Goal: Task Accomplishment & Management: Manage account settings

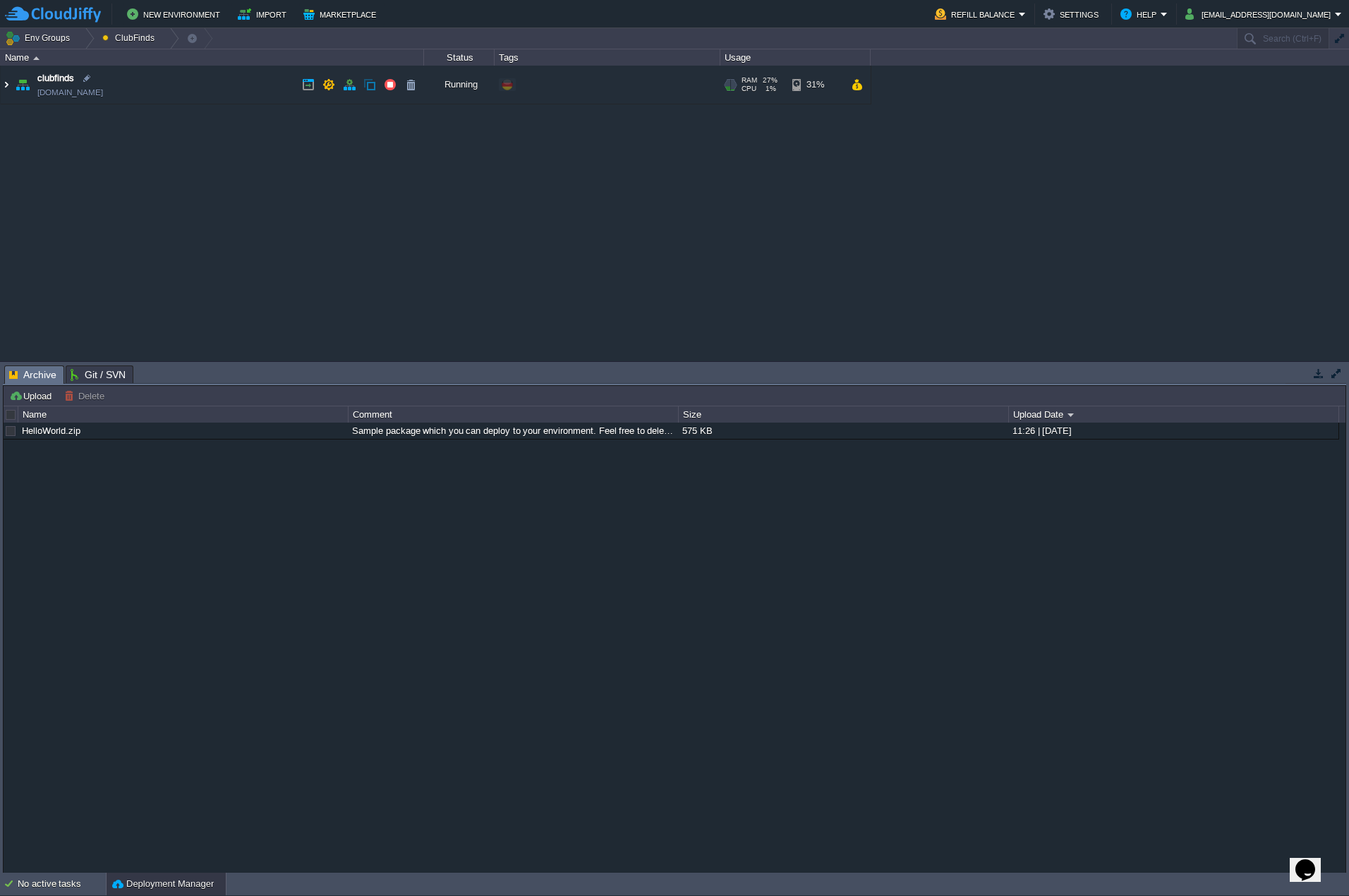
click at [8, 85] on img at bounding box center [6, 84] width 11 height 38
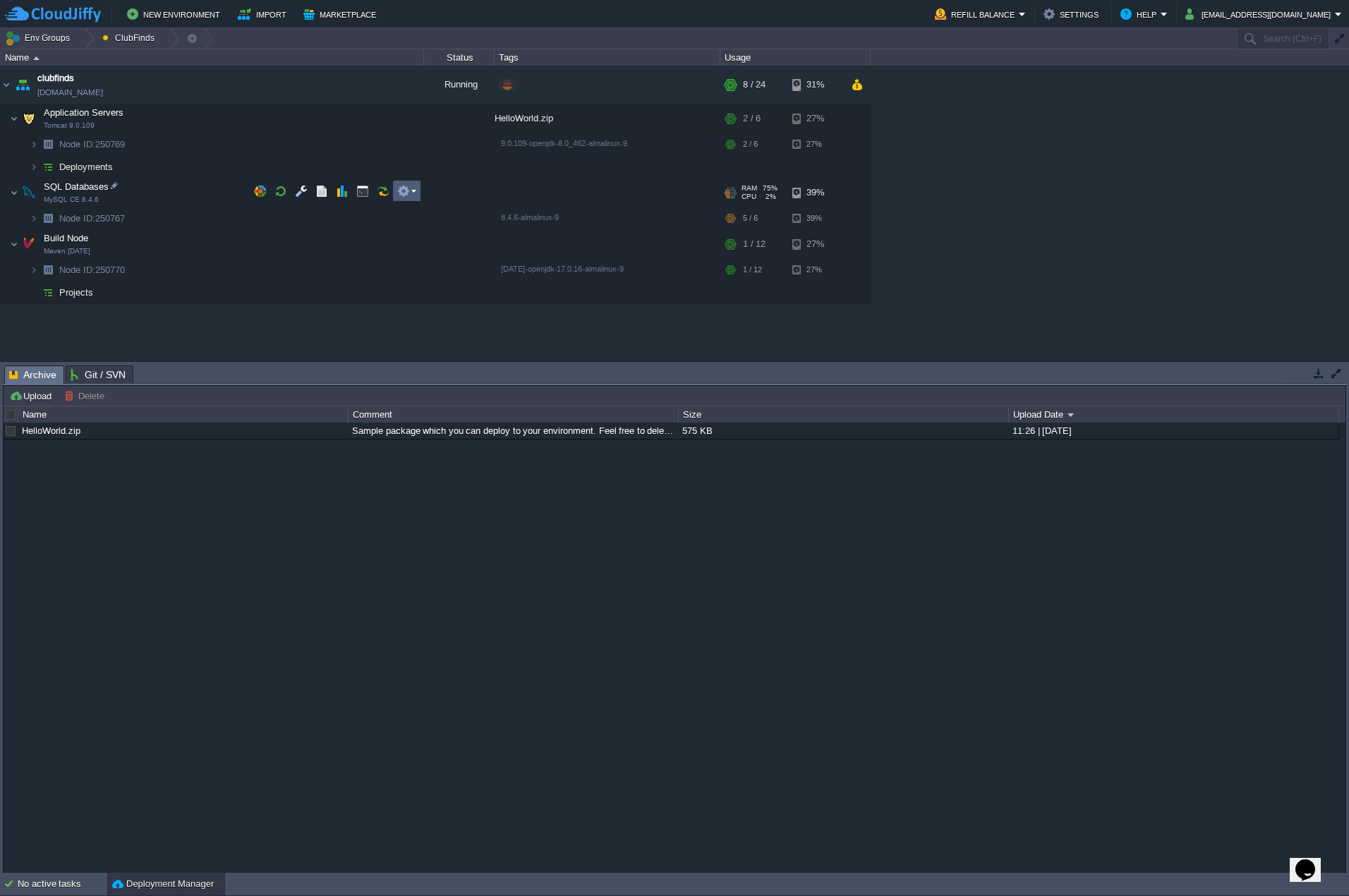
click at [403, 190] on button "button" at bounding box center [404, 192] width 13 height 13
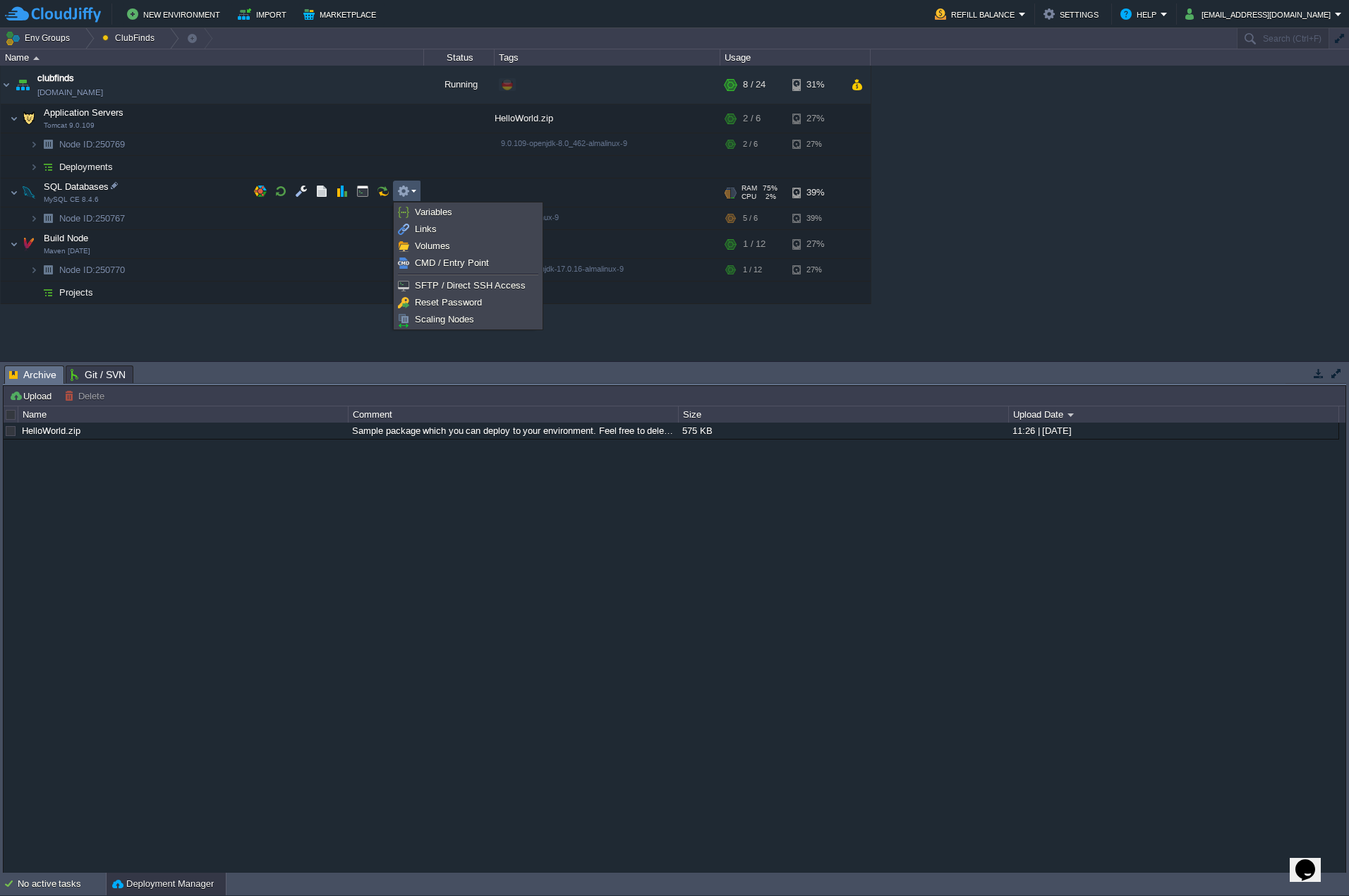
click at [410, 190] on em at bounding box center [407, 192] width 19 height 13
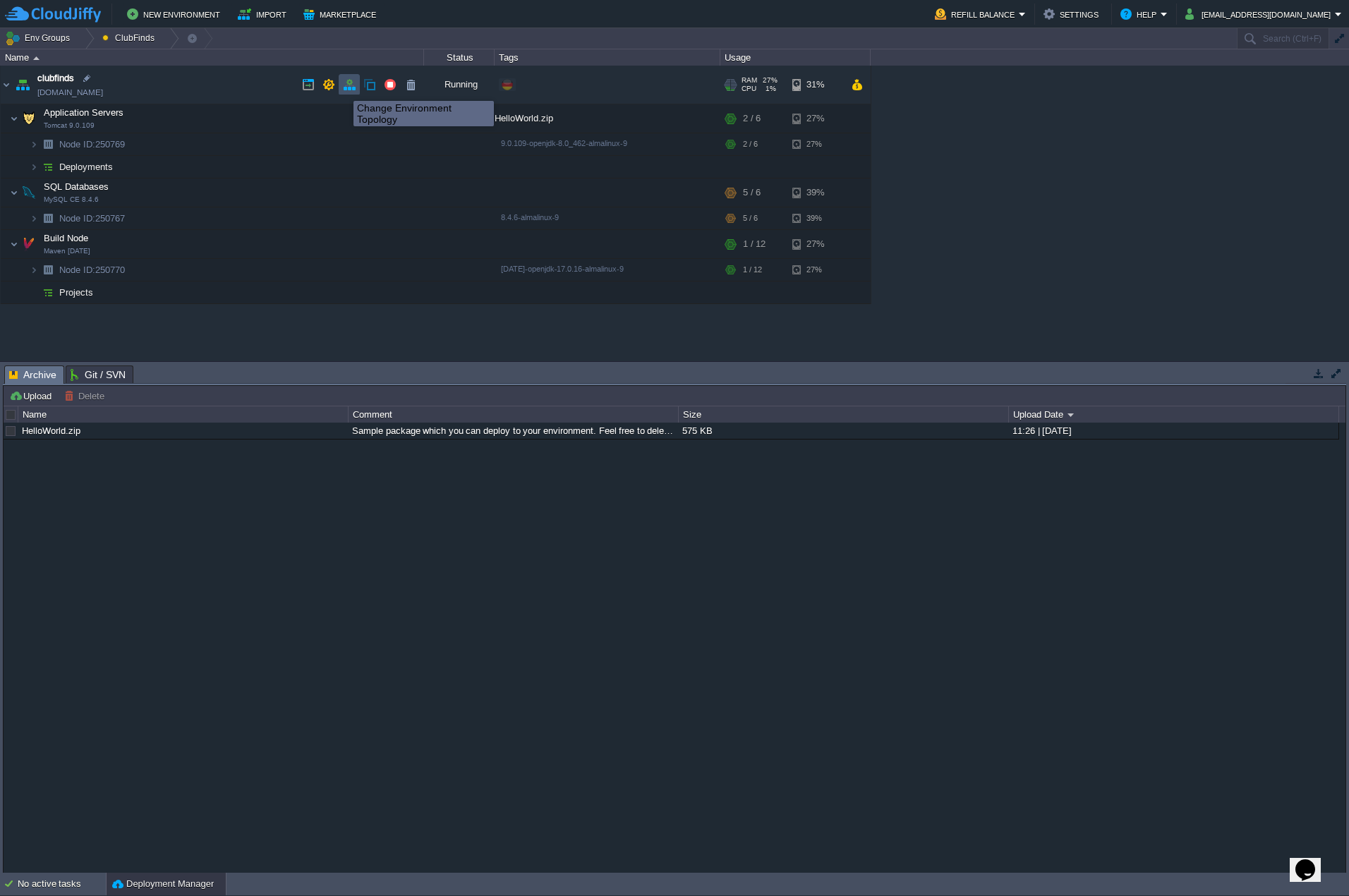
click at [349, 88] on button "button" at bounding box center [350, 84] width 13 height 13
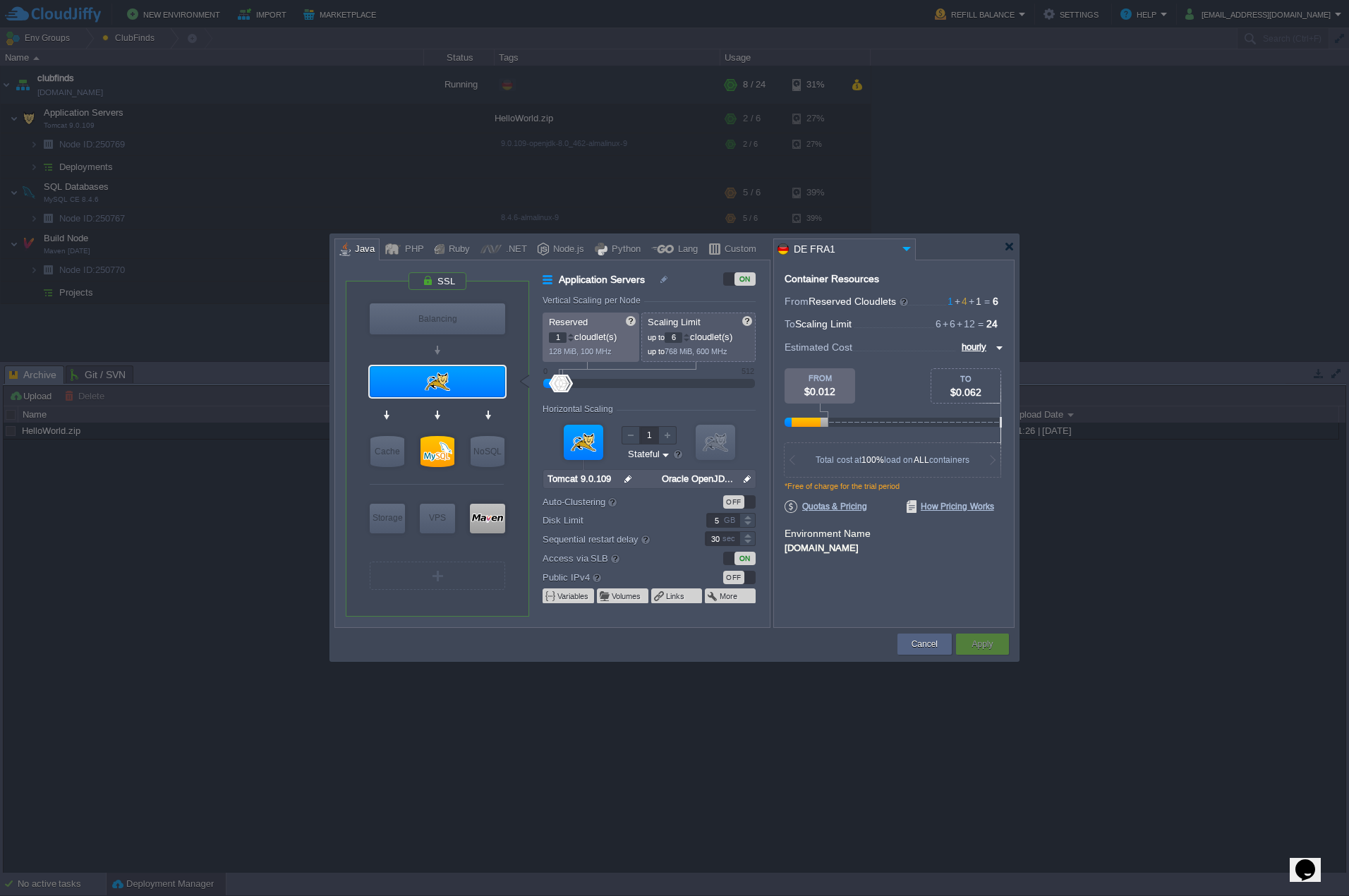
type input "MySQL CE 8.4.6"
click at [442, 458] on div at bounding box center [437, 451] width 34 height 31
type input "SQL Databases"
type input "4"
type input "MySQL CE 8.4.6"
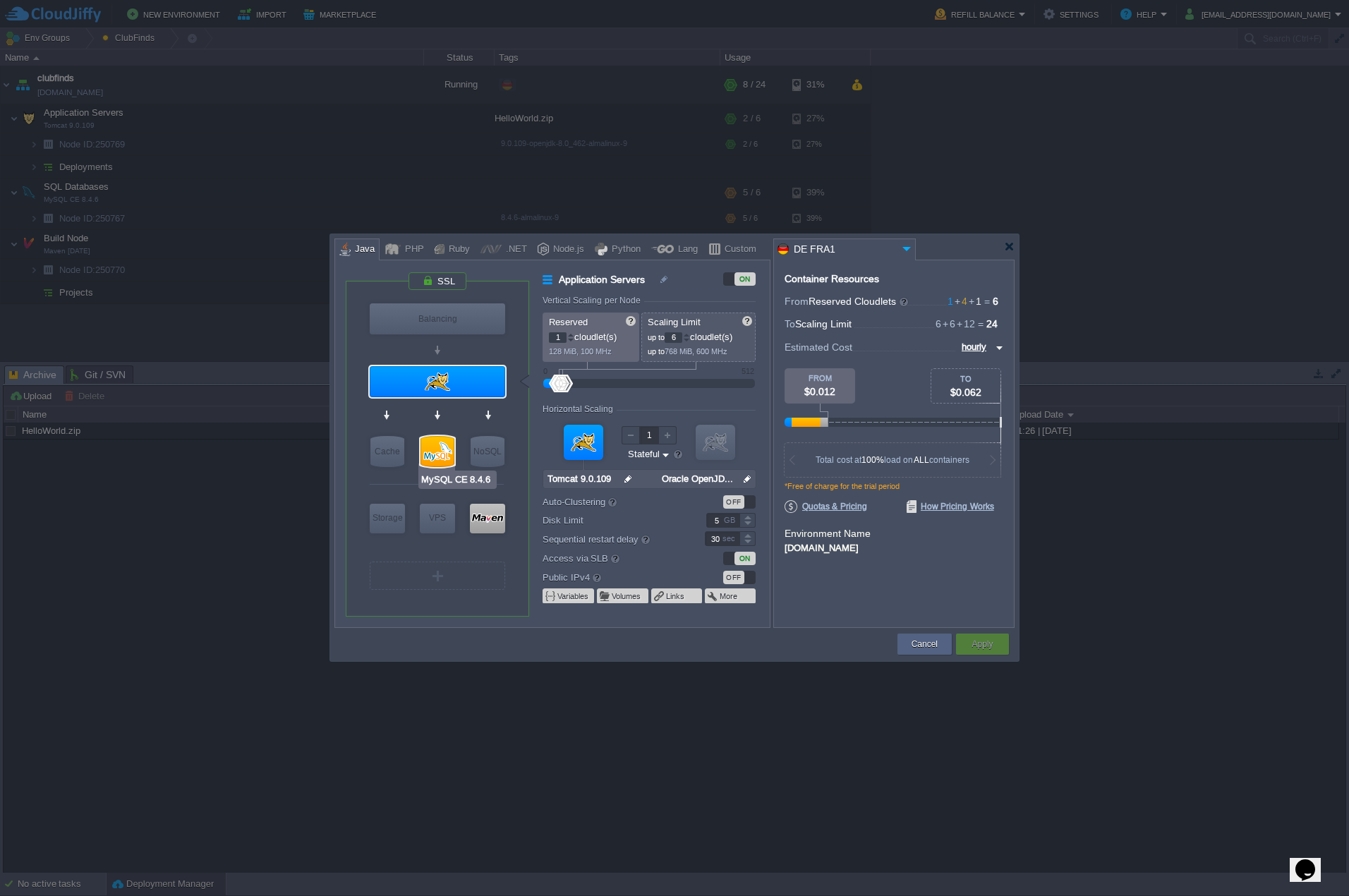
type input "null"
type input "8.4.6-almalinux-9"
type input "Stateless"
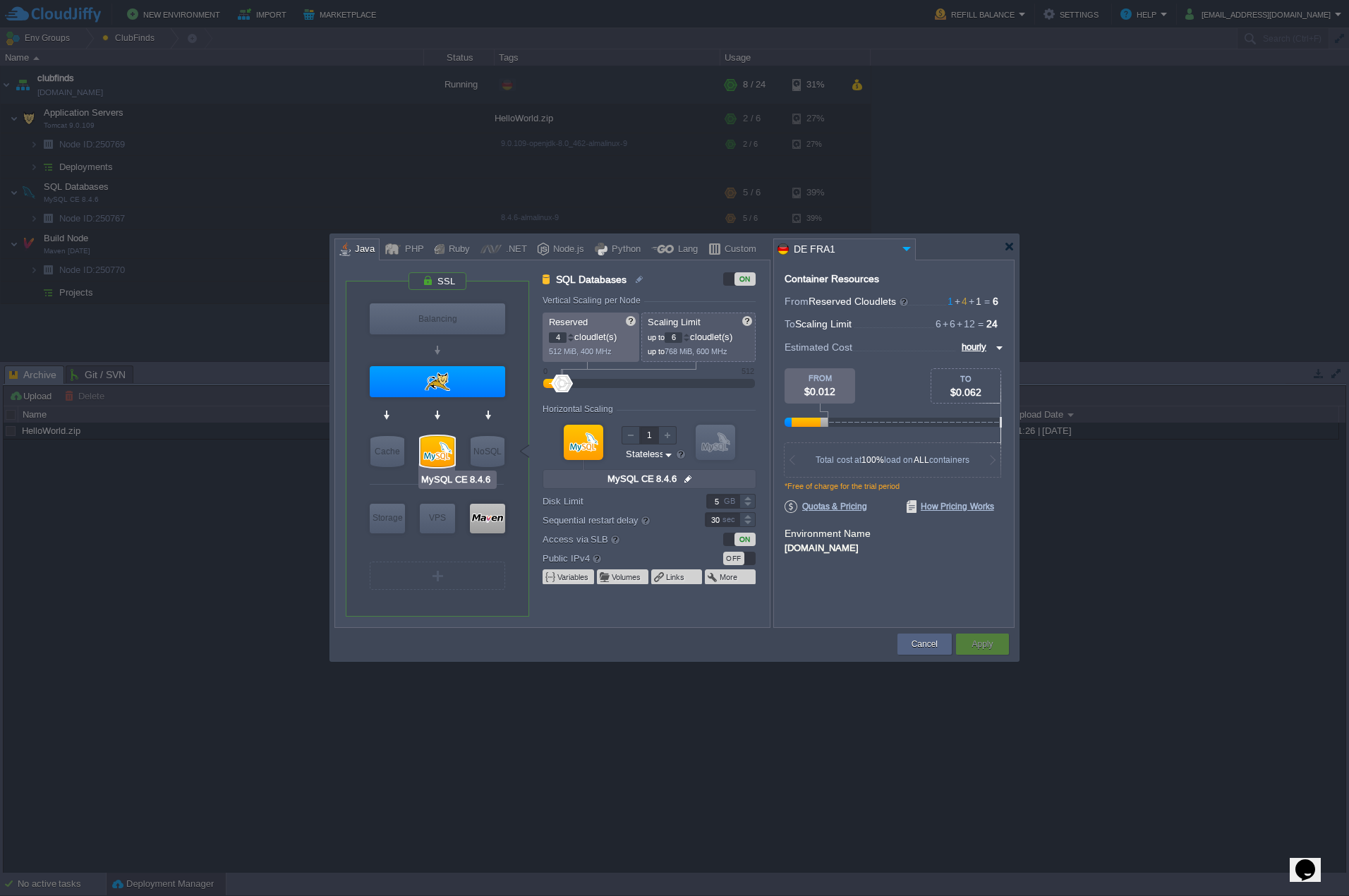
type input "Redis 7.2.4"
click at [732, 555] on div "OFF" at bounding box center [734, 558] width 21 height 14
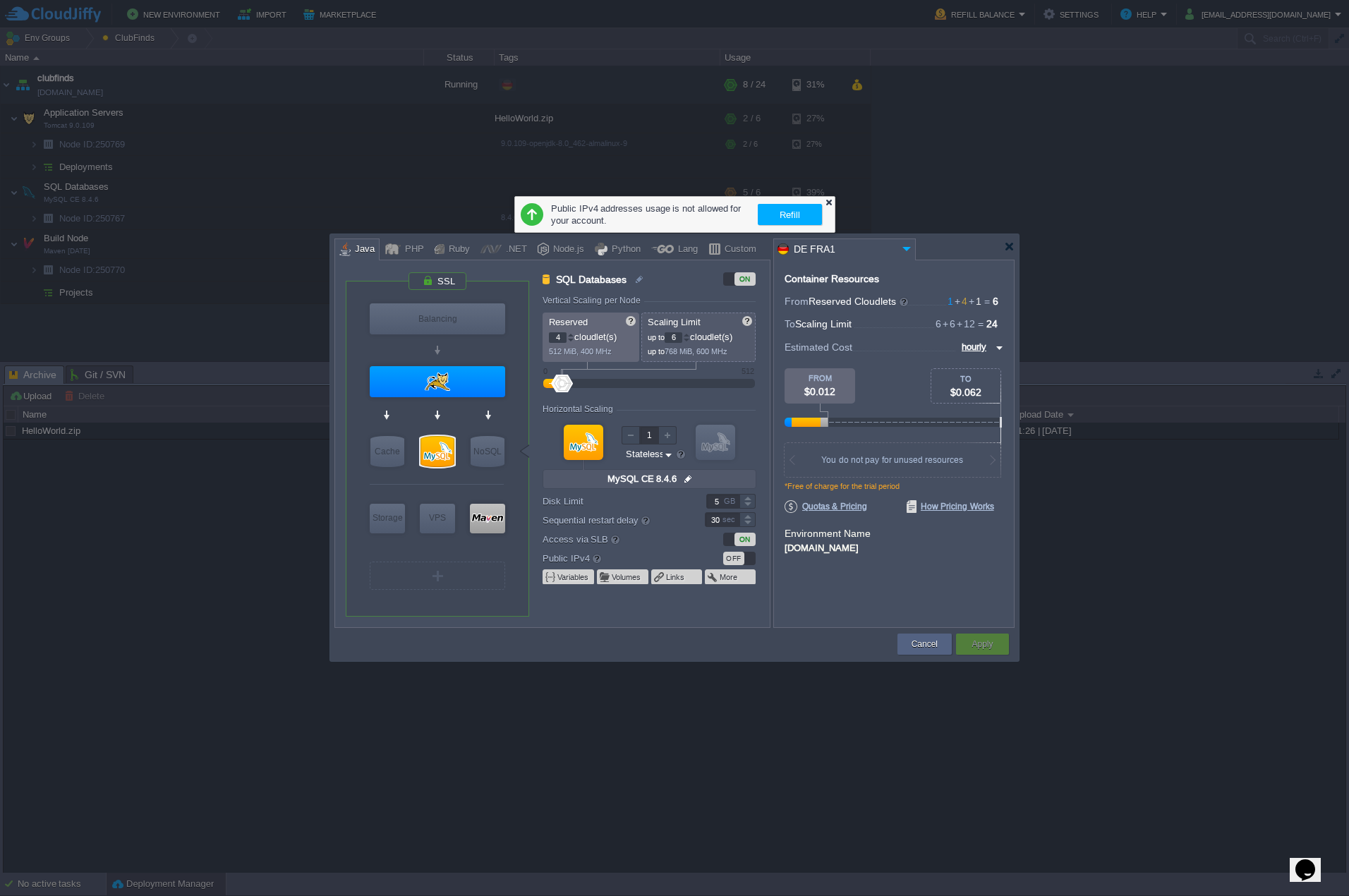
click at [825, 202] on div at bounding box center [829, 202] width 9 height 9
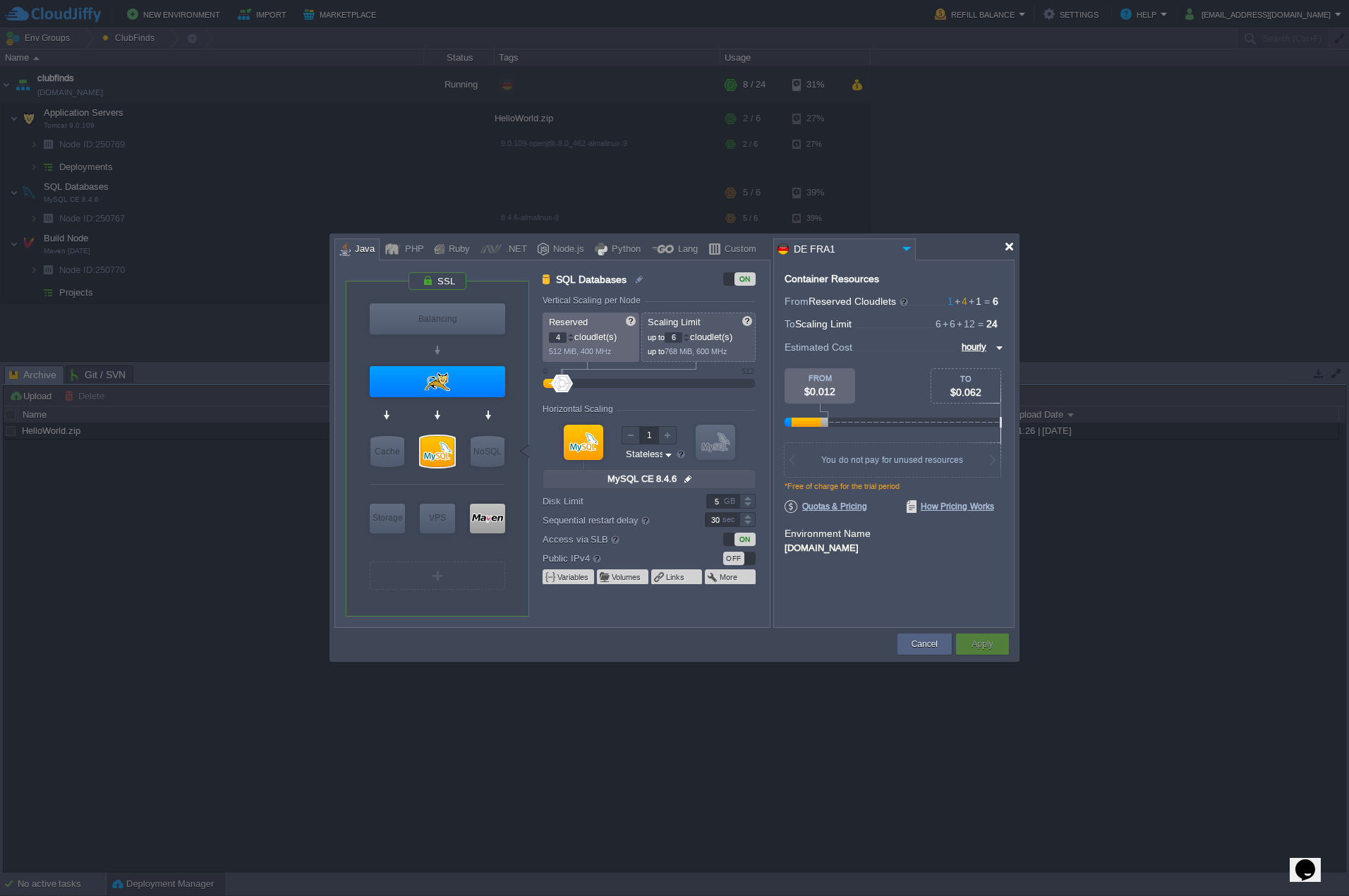
click at [1009, 245] on div at bounding box center [1009, 247] width 11 height 11
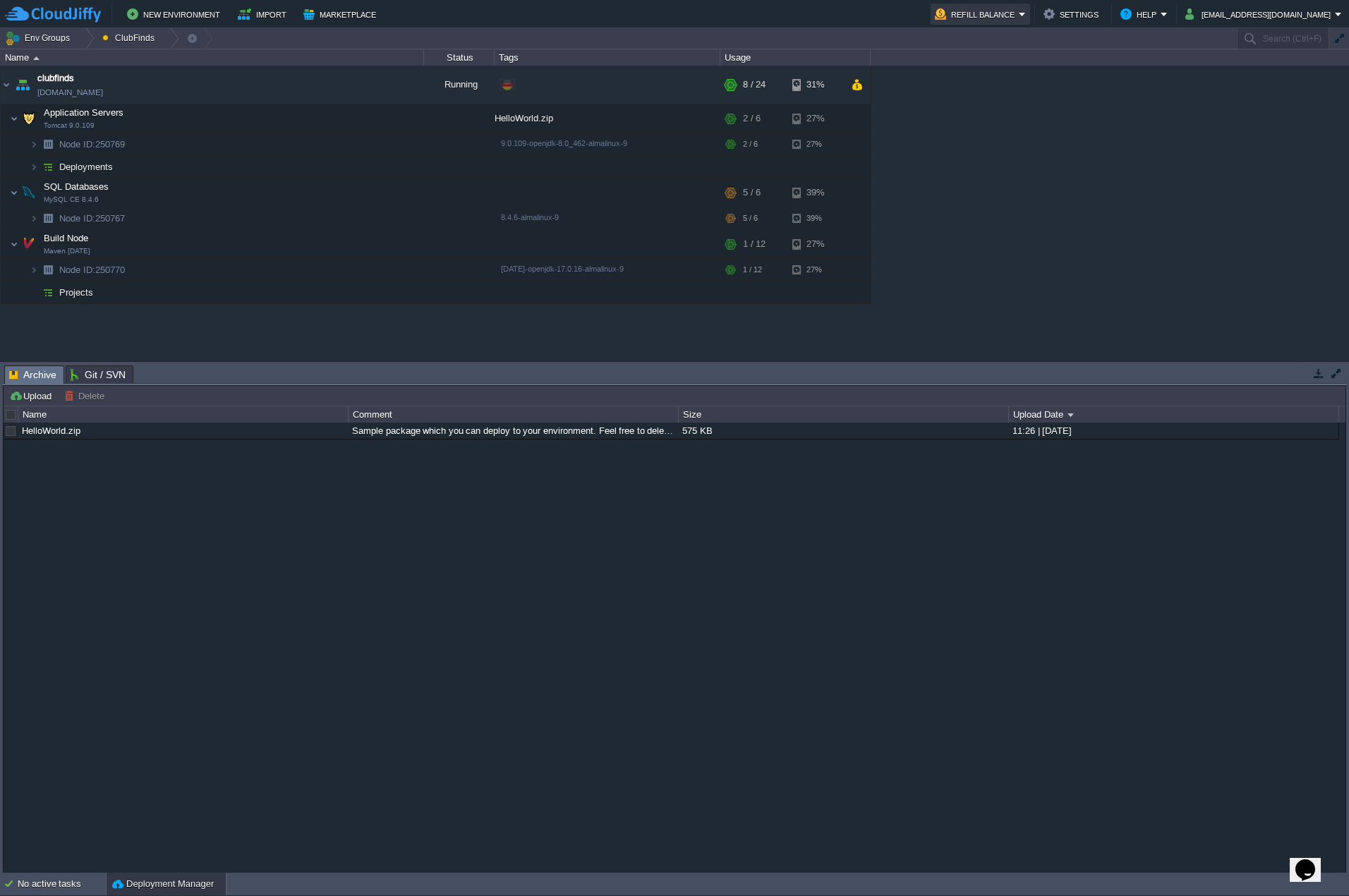
click at [1018, 17] on button "Refill Balance" at bounding box center [977, 14] width 84 height 17
click at [1013, 40] on span "Refill Balance" at bounding box center [1004, 34] width 56 height 11
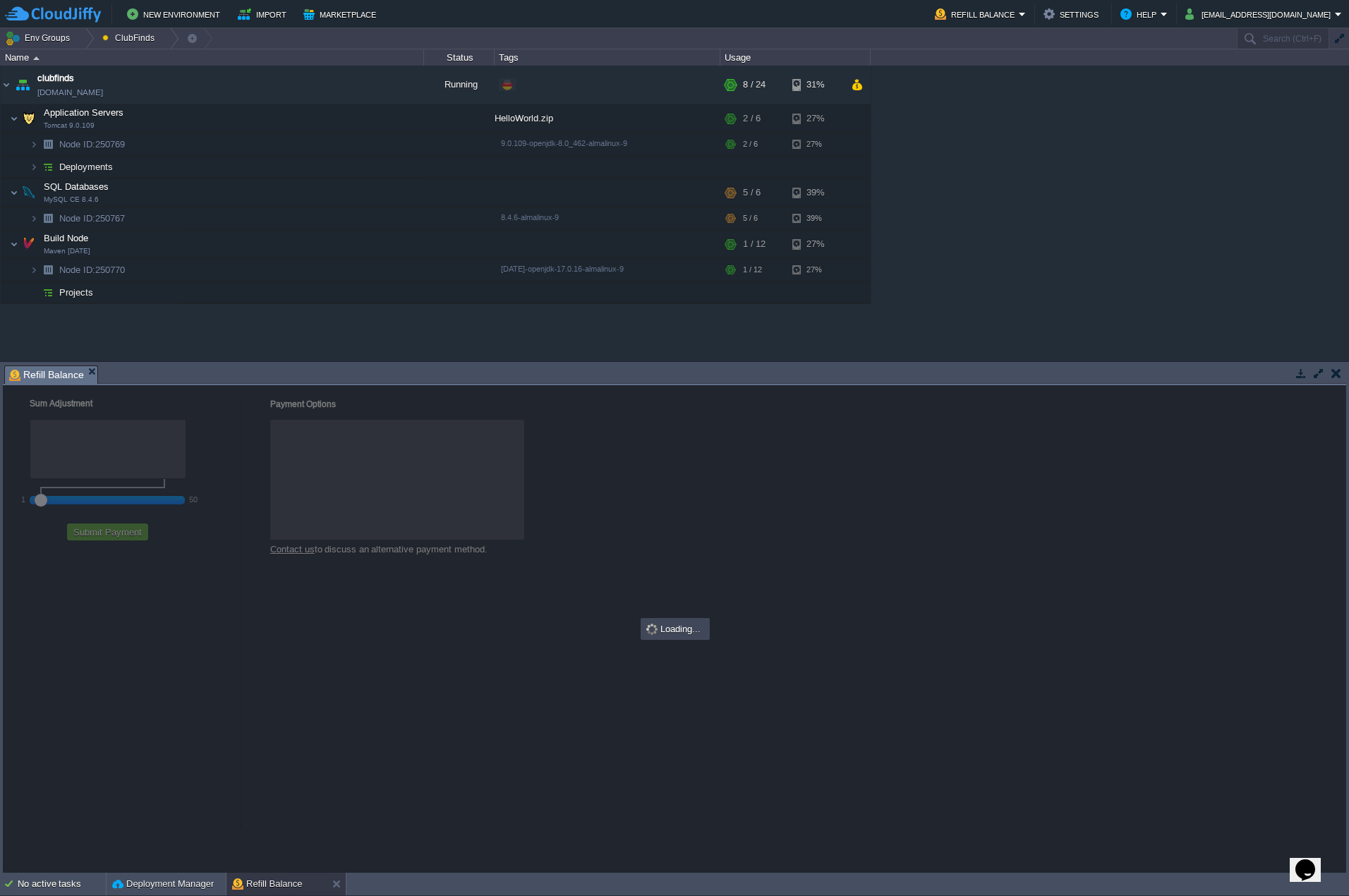
checkbox input "true"
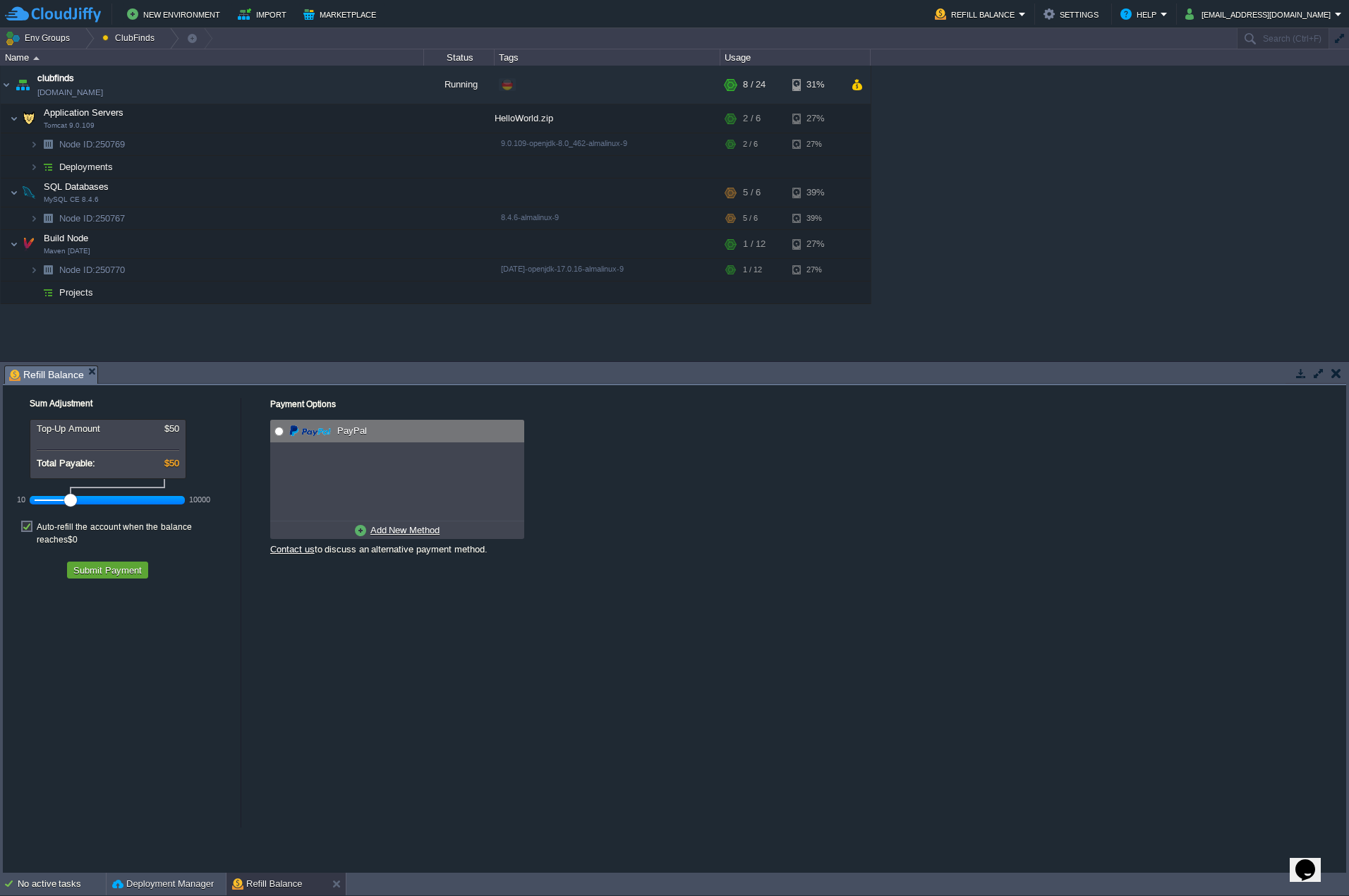
radio input "true"
click at [283, 432] on input "radio" at bounding box center [279, 431] width 9 height 9
click at [119, 564] on button "Submit Payment" at bounding box center [107, 570] width 77 height 13
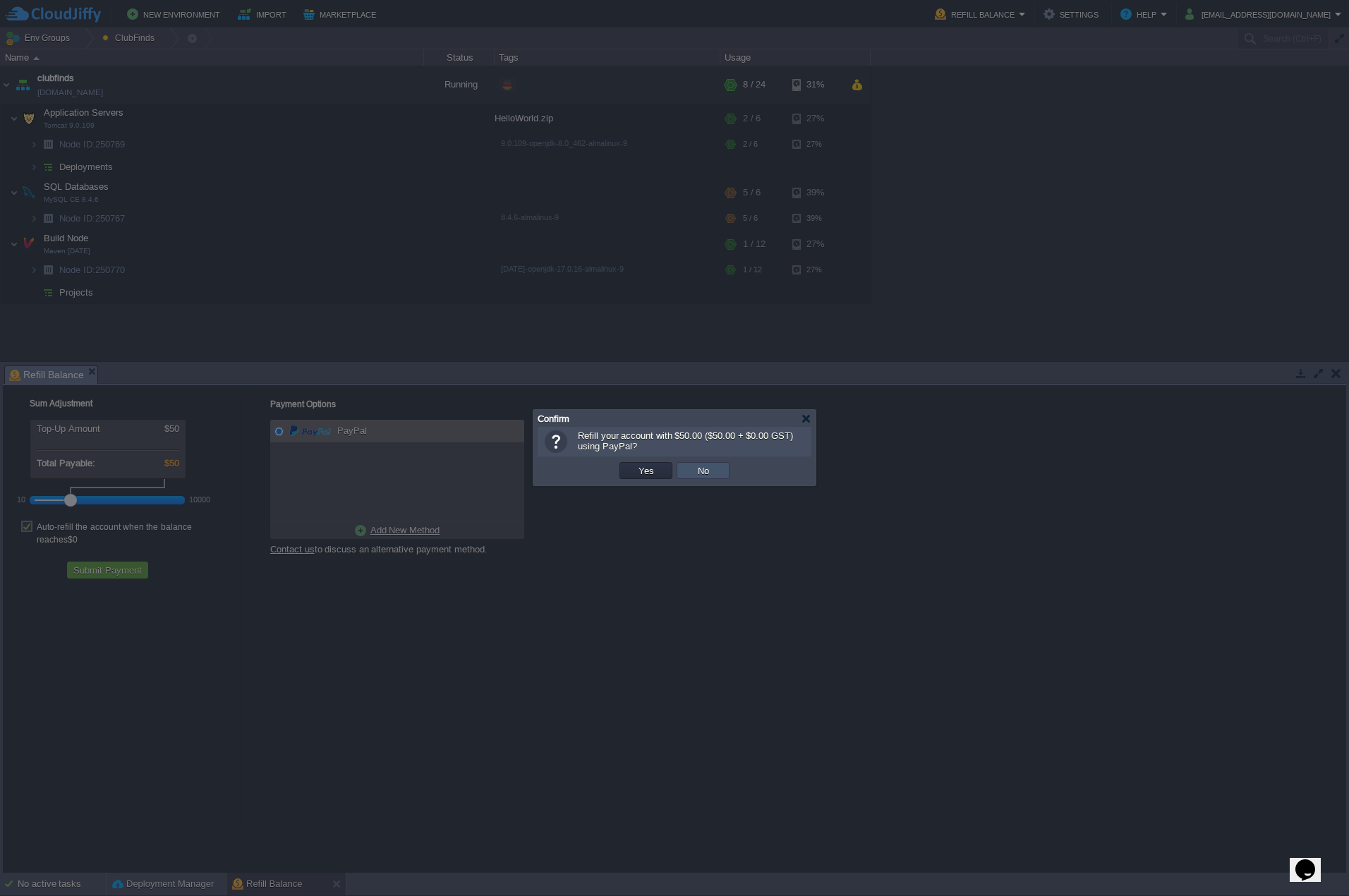
click at [702, 473] on button "No" at bounding box center [704, 470] width 20 height 13
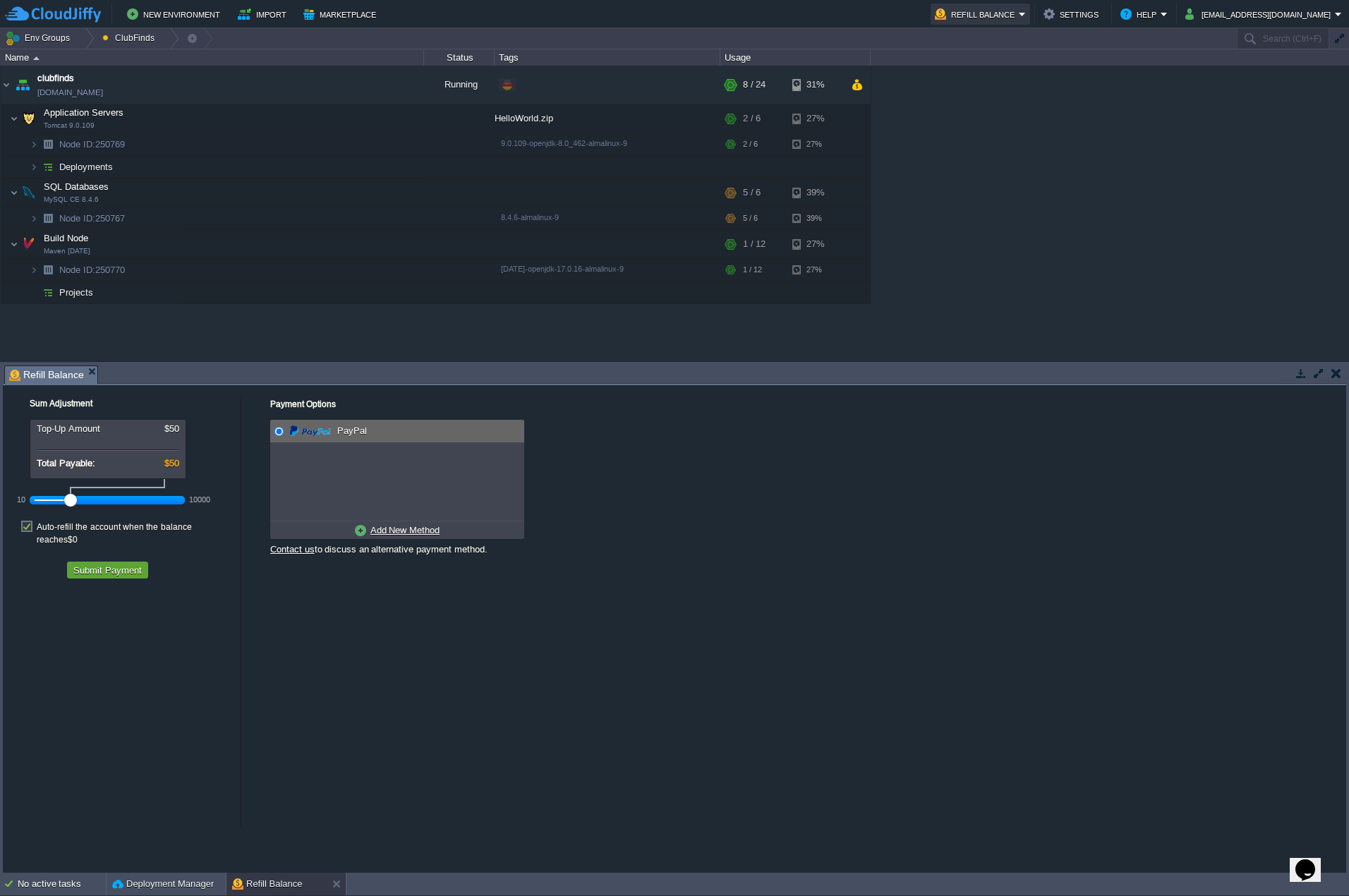
click at [1019, 19] on button "Refill Balance" at bounding box center [977, 14] width 84 height 17
click at [1026, 56] on span "Quotas & Pricing" at bounding box center [1010, 57] width 69 height 11
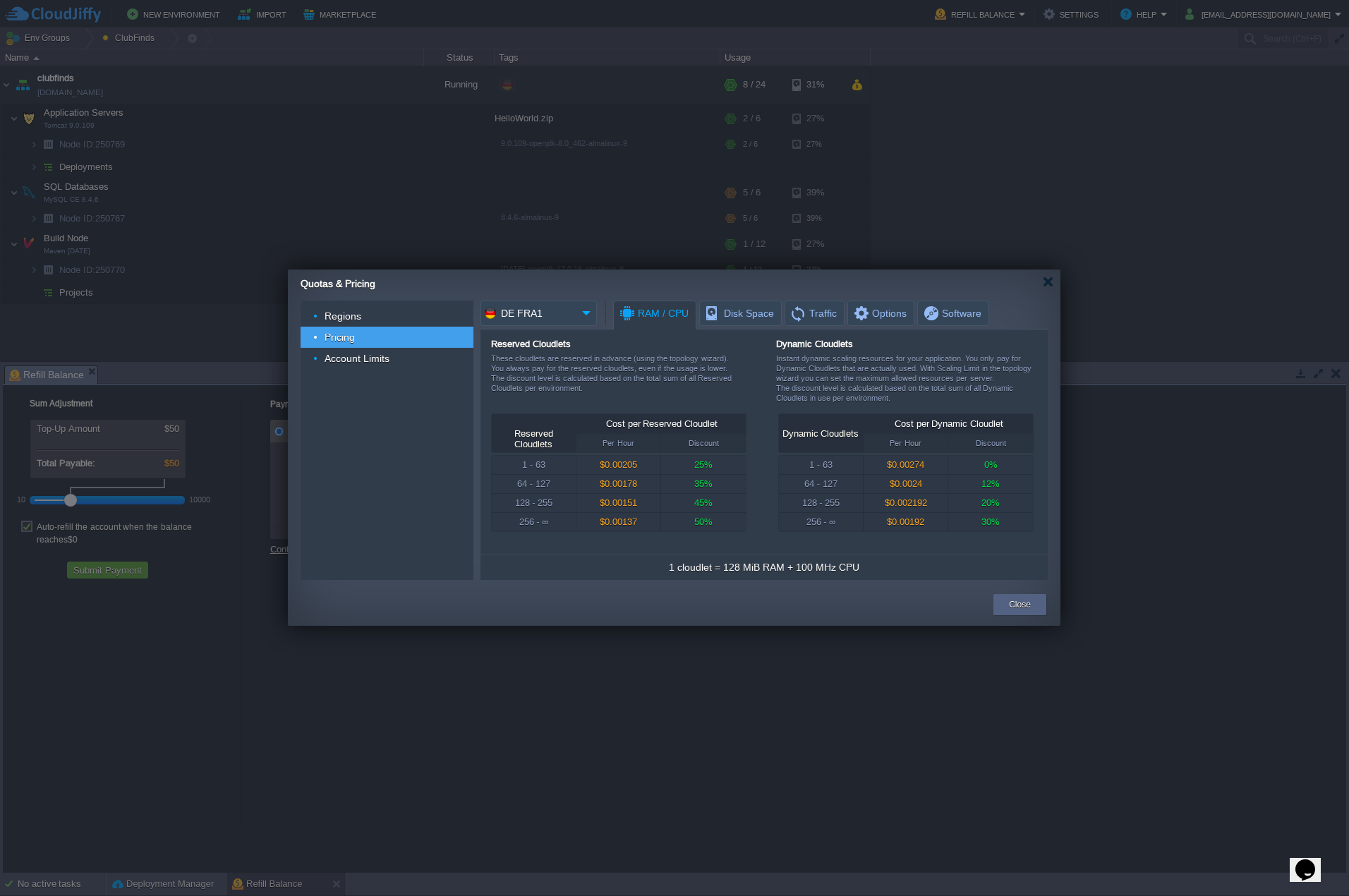
click at [1050, 288] on div "Quotas & Pricing" at bounding box center [680, 281] width 760 height 25
click at [1049, 283] on div at bounding box center [1049, 282] width 11 height 11
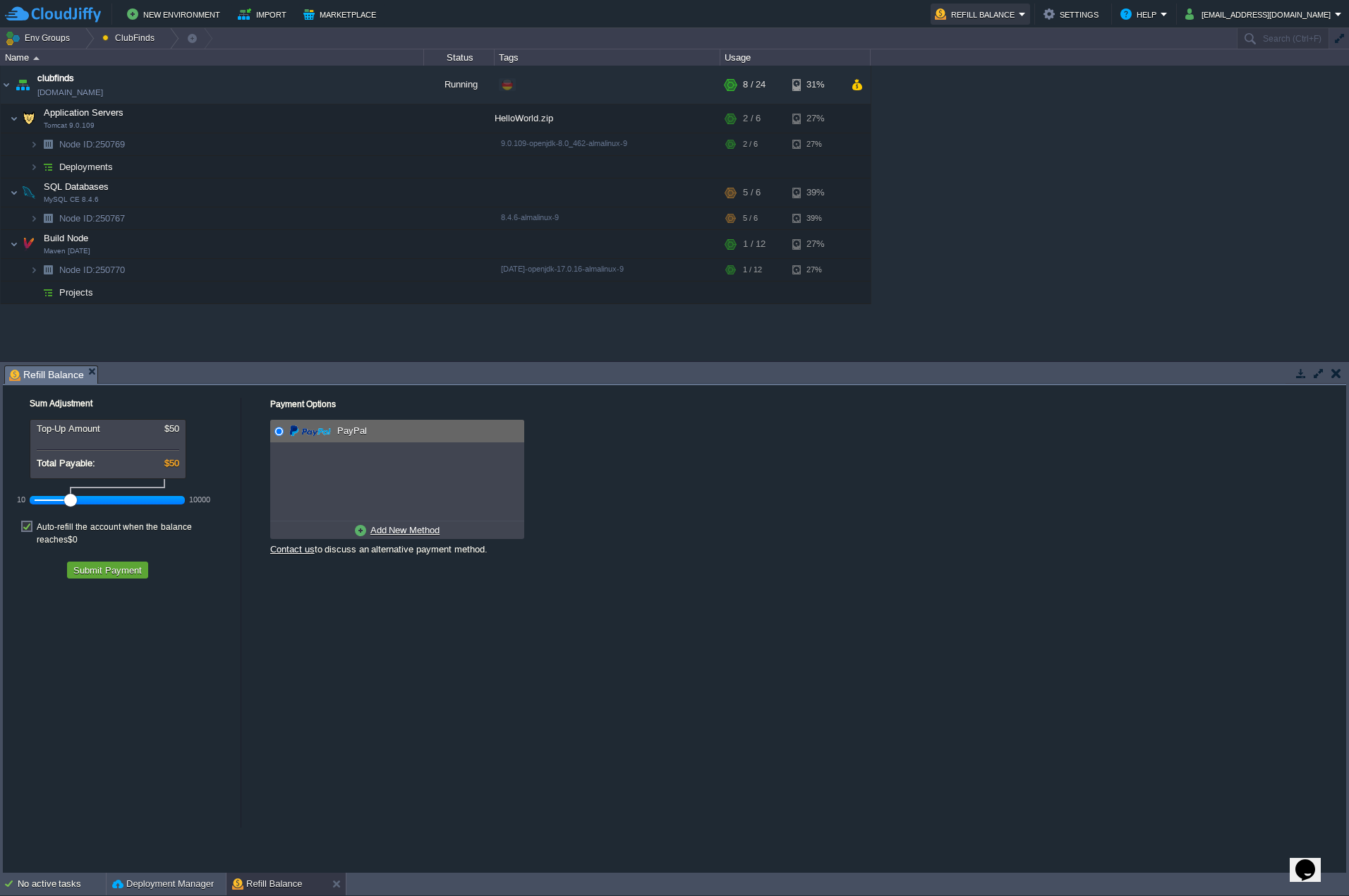
click at [1002, 11] on button "Refill Balance" at bounding box center [977, 14] width 84 height 17
click at [1005, 68] on span "Billing History" at bounding box center [1004, 74] width 56 height 11
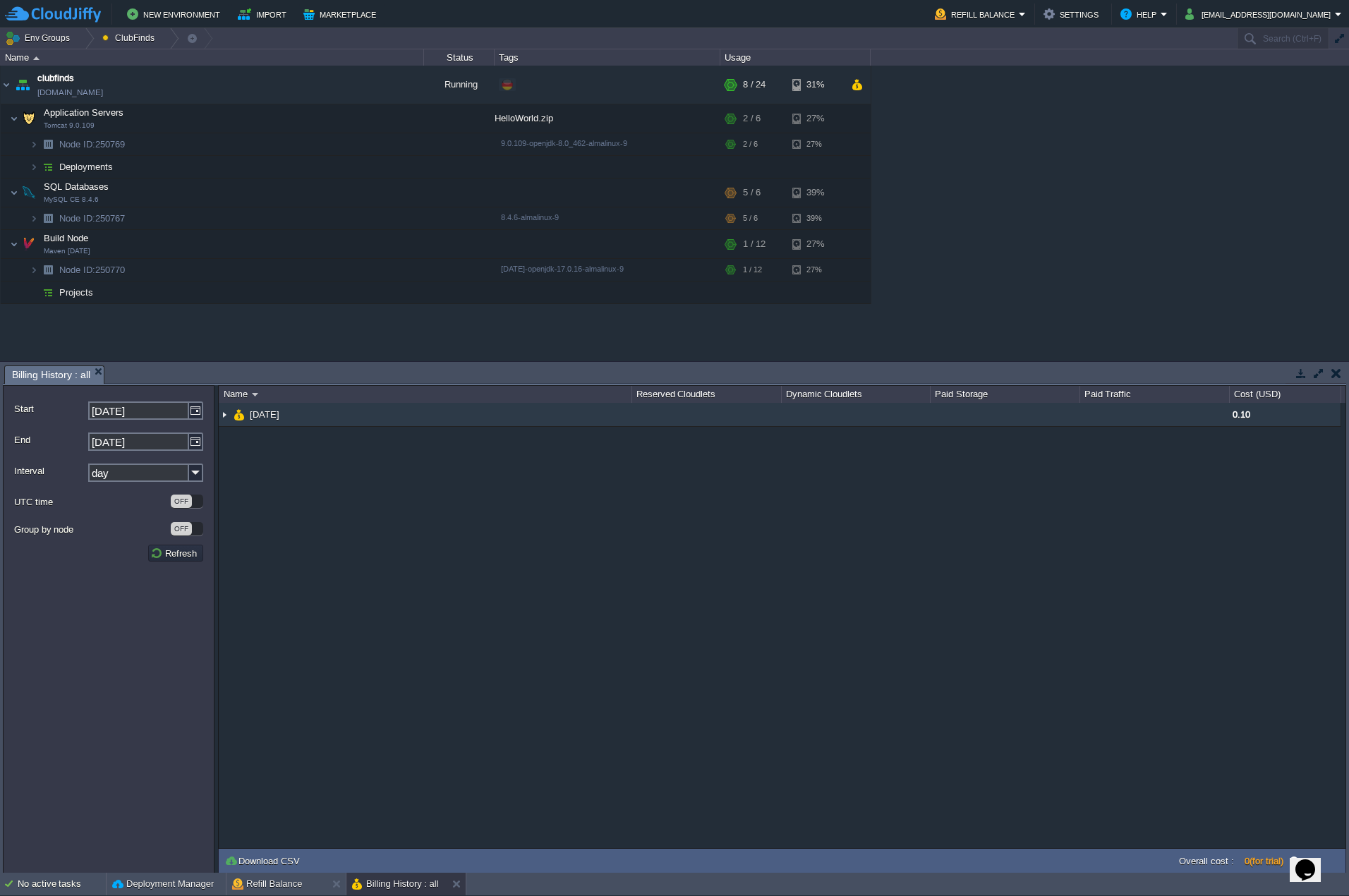
click at [233, 414] on img at bounding box center [239, 415] width 11 height 24
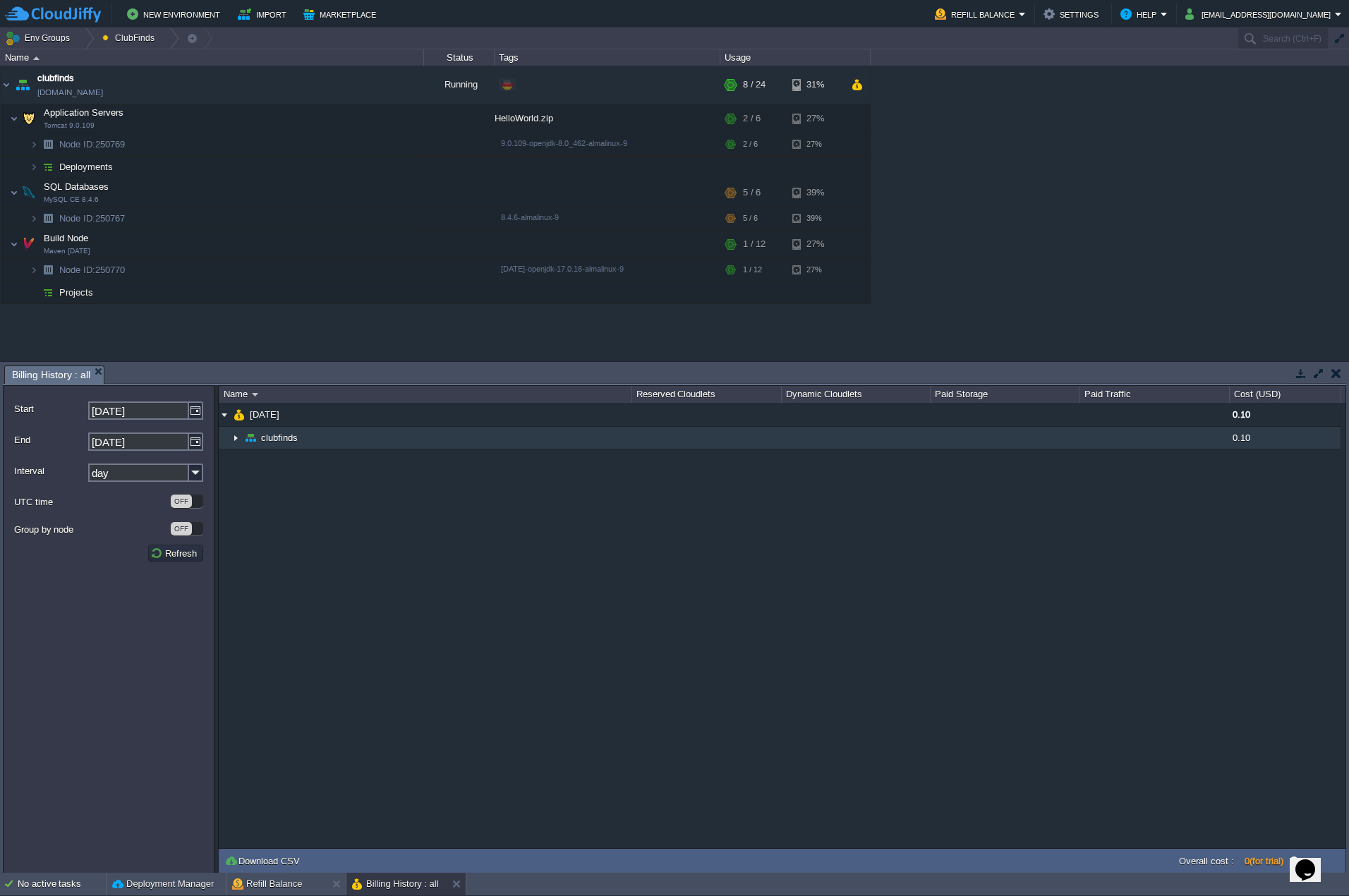
click at [238, 433] on img at bounding box center [235, 438] width 11 height 22
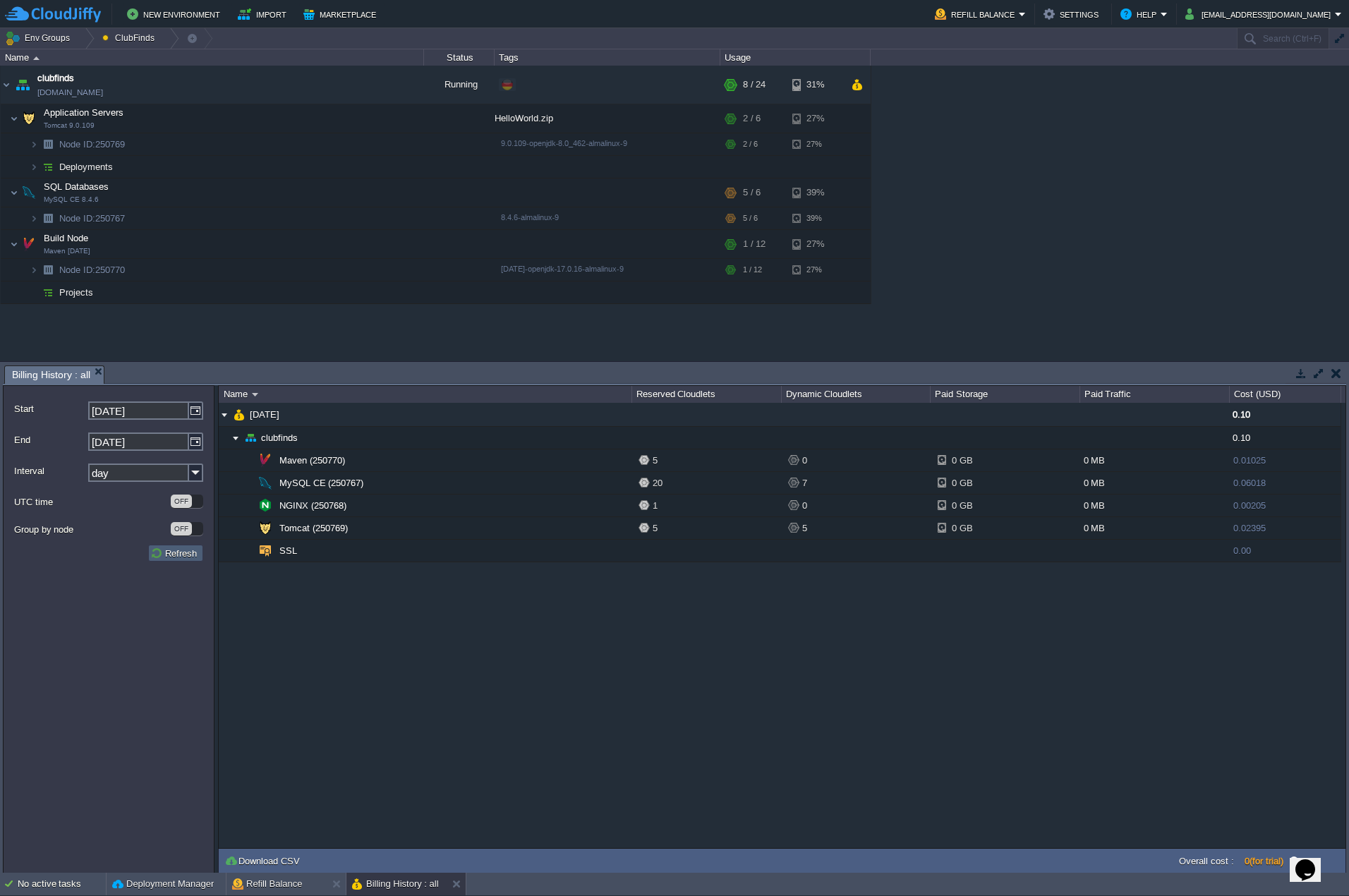
click at [184, 559] on button "Refresh" at bounding box center [176, 553] width 51 height 13
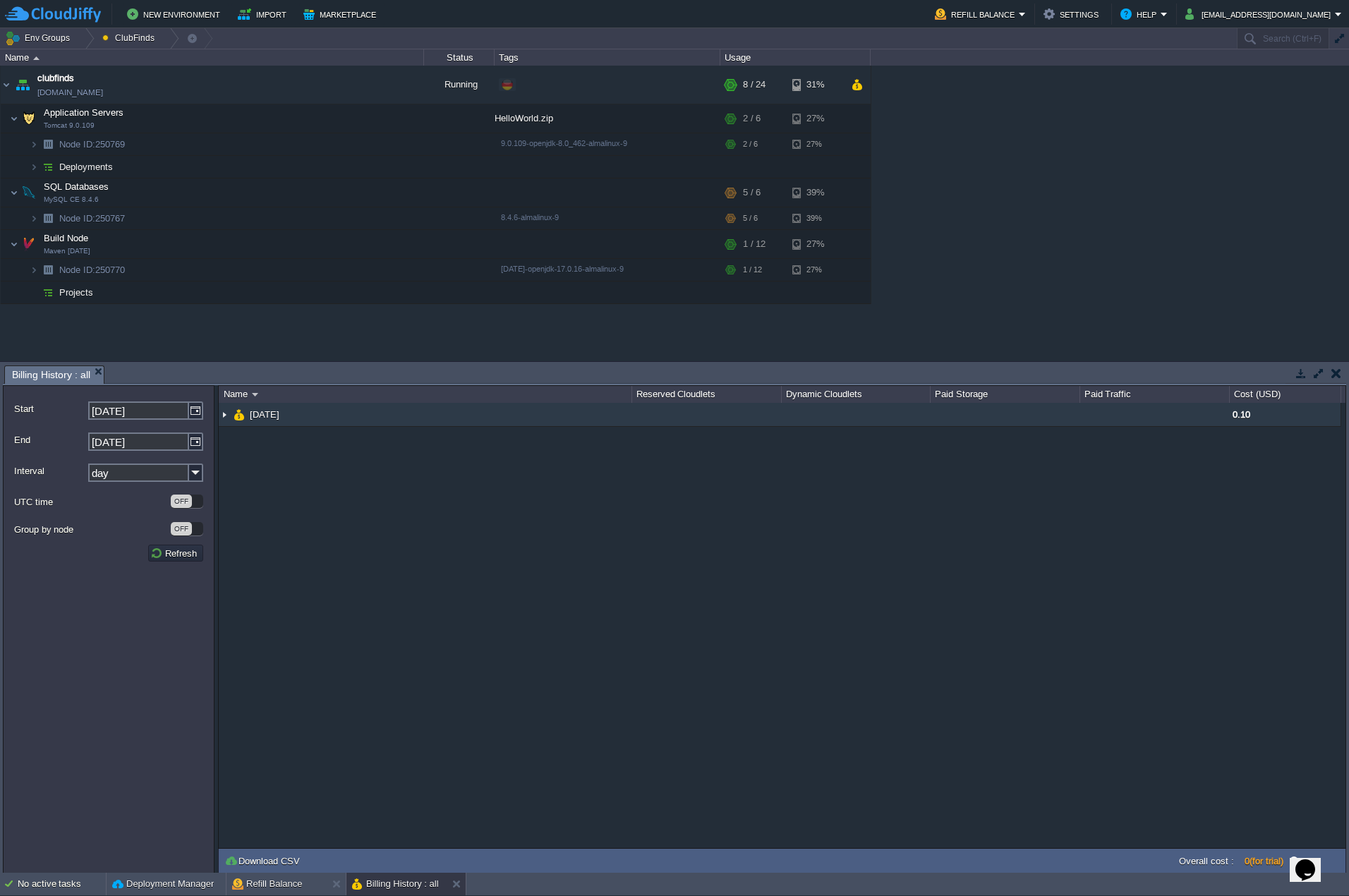
click at [225, 411] on img at bounding box center [224, 415] width 11 height 24
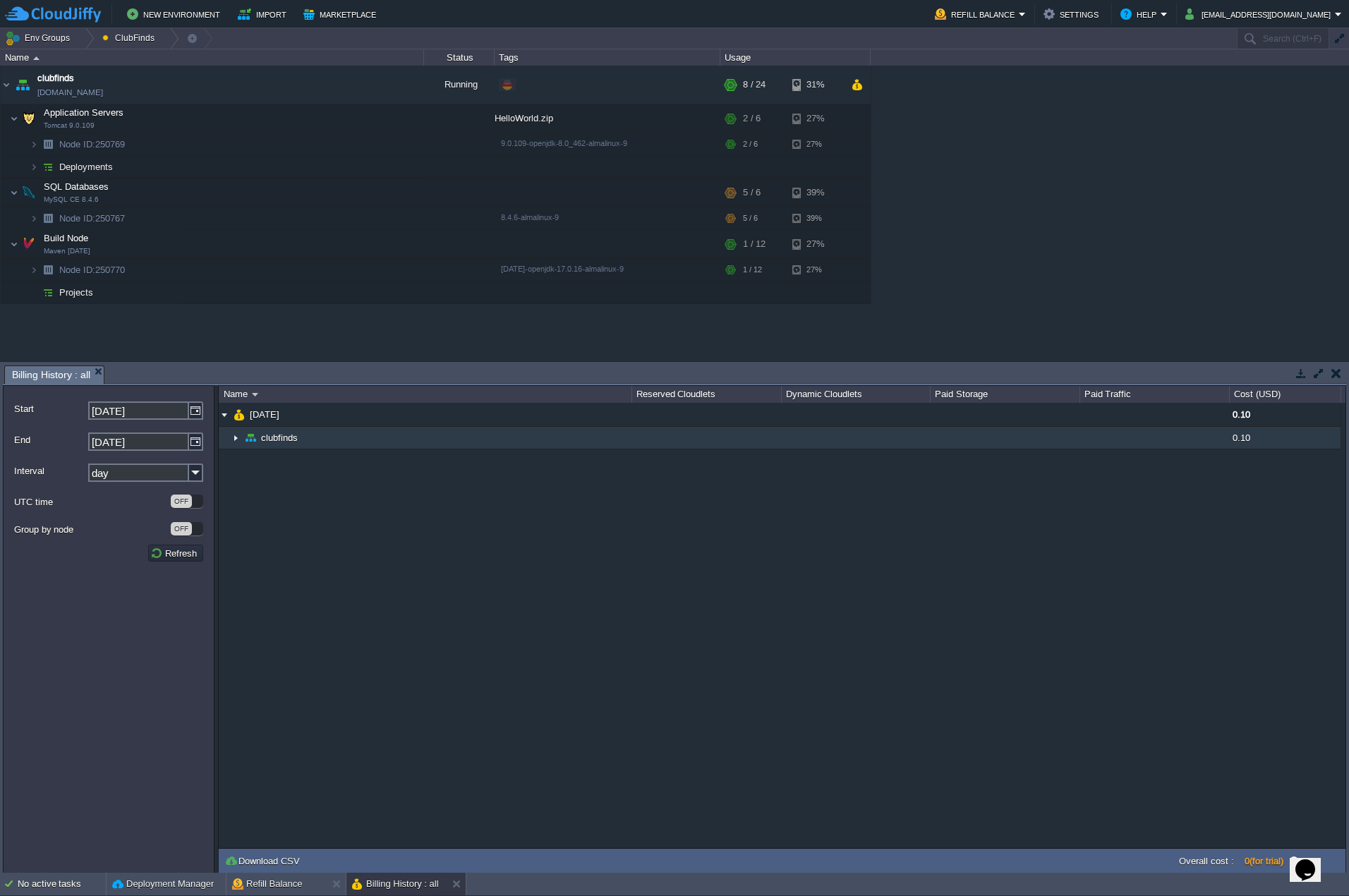
click at [229, 438] on img at bounding box center [224, 433] width 11 height 13
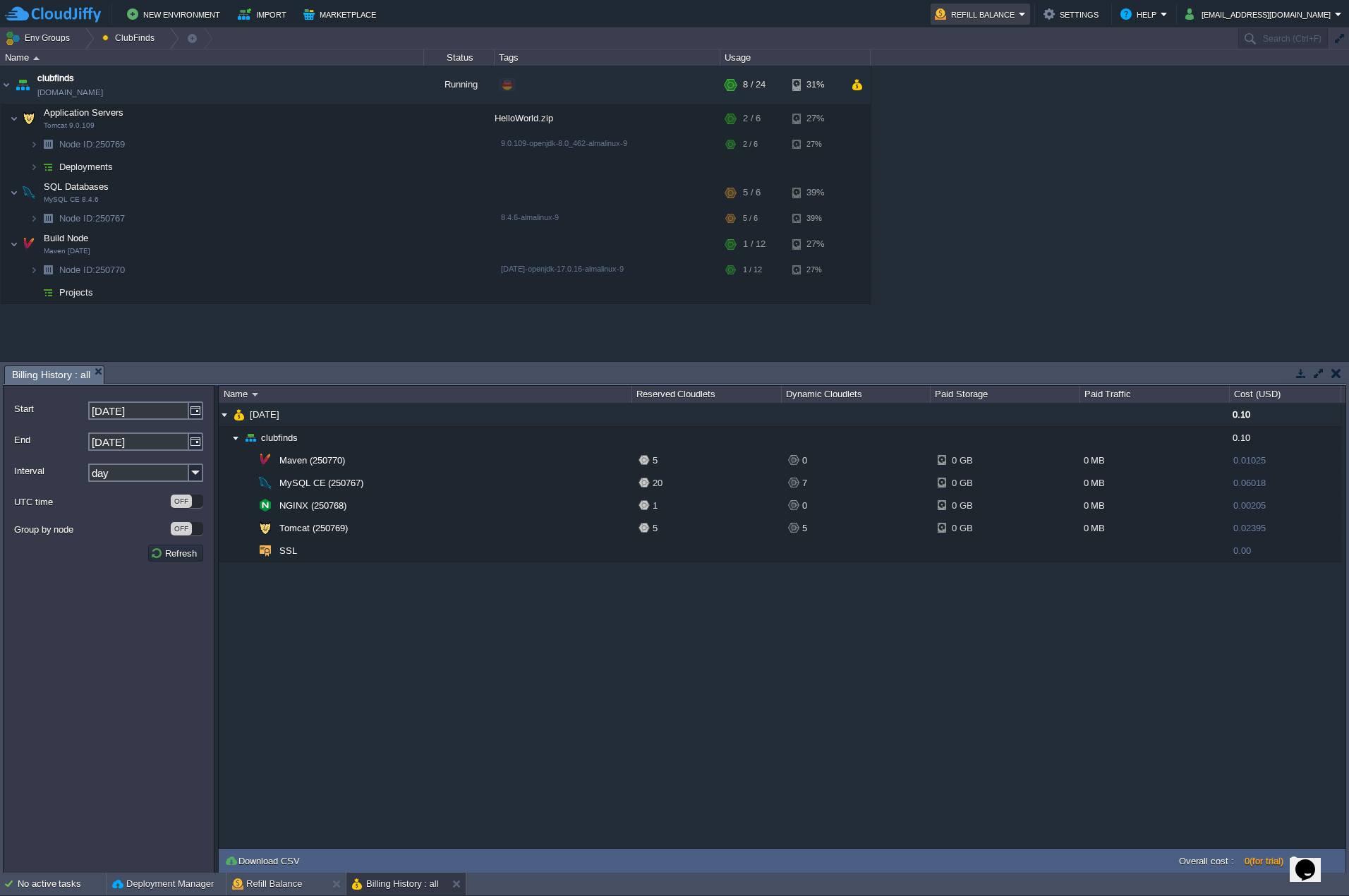
click at [1026, 15] on em "Refill Balance" at bounding box center [980, 14] width 91 height 17
click at [1008, 32] on span "Refill Balance" at bounding box center [1004, 34] width 56 height 11
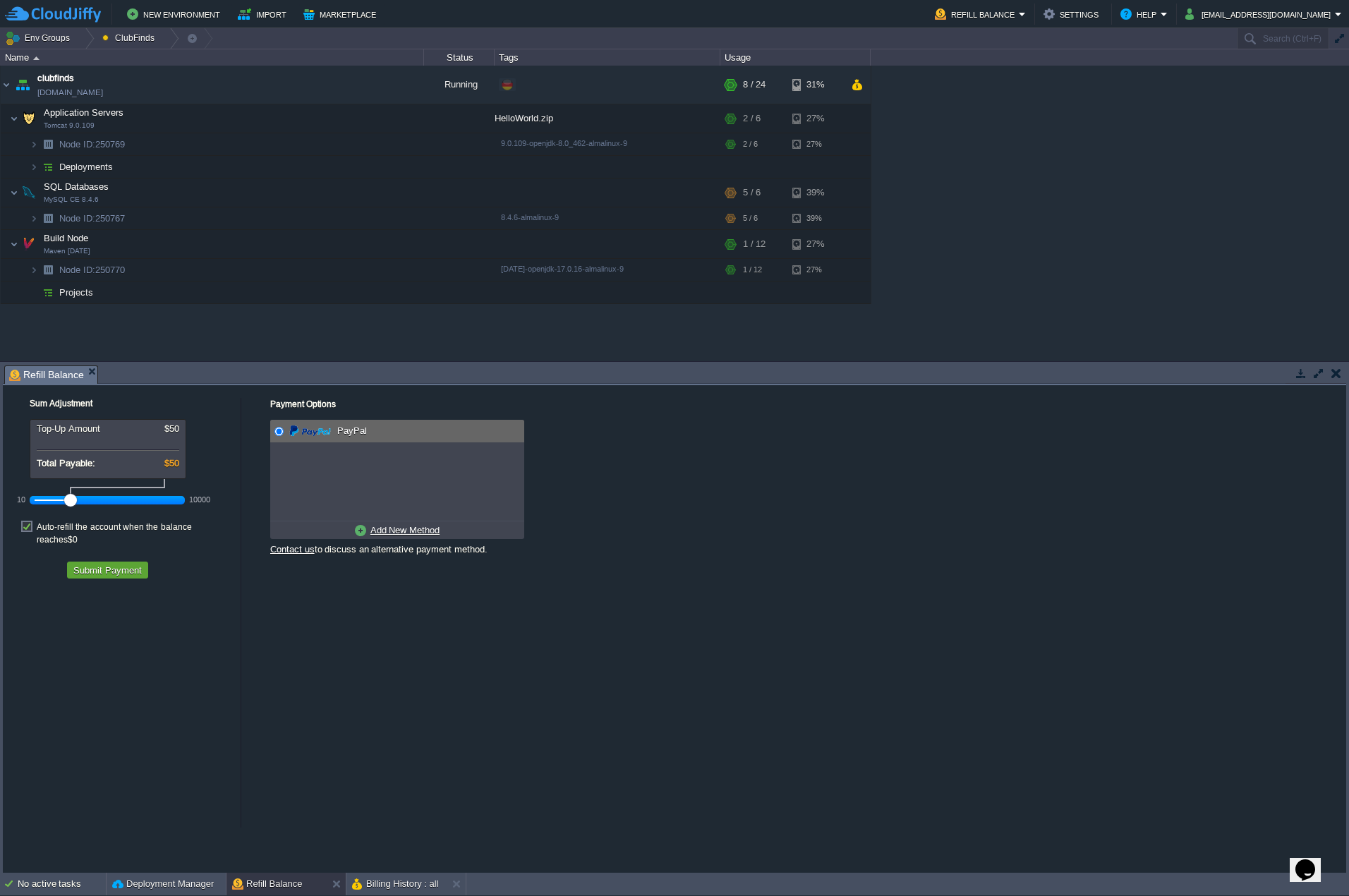
click at [65, 500] on div at bounding box center [71, 500] width 13 height 13
click at [125, 566] on div "Sum Adjustment Top-Up Amount $50 Total Payable: $50 10 10000 Auto-refill the ac…" at bounding box center [122, 485] width 238 height 201
click at [118, 564] on button "Submit Payment" at bounding box center [107, 570] width 77 height 13
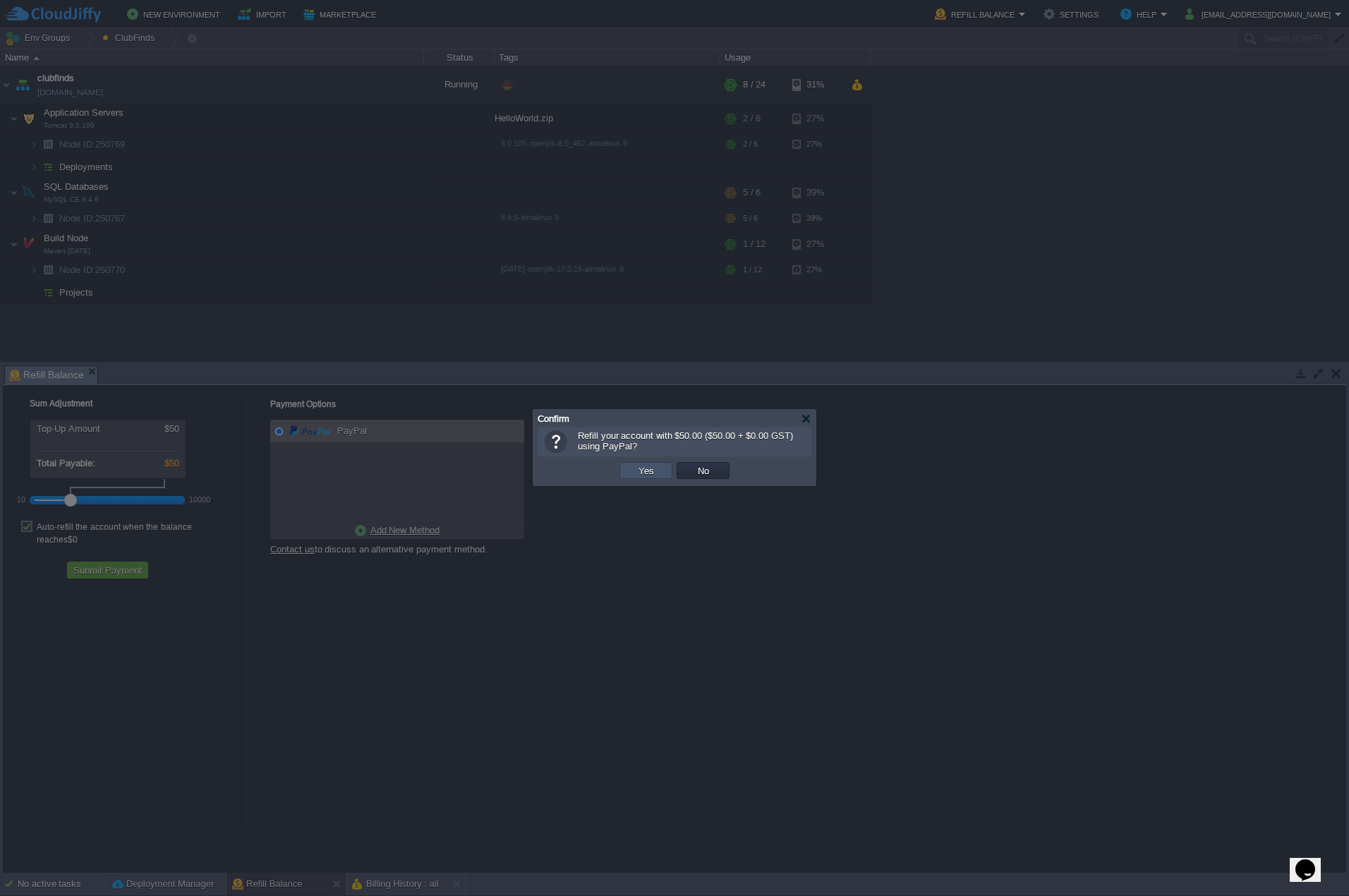
click at [649, 472] on button "Yes" at bounding box center [646, 470] width 24 height 13
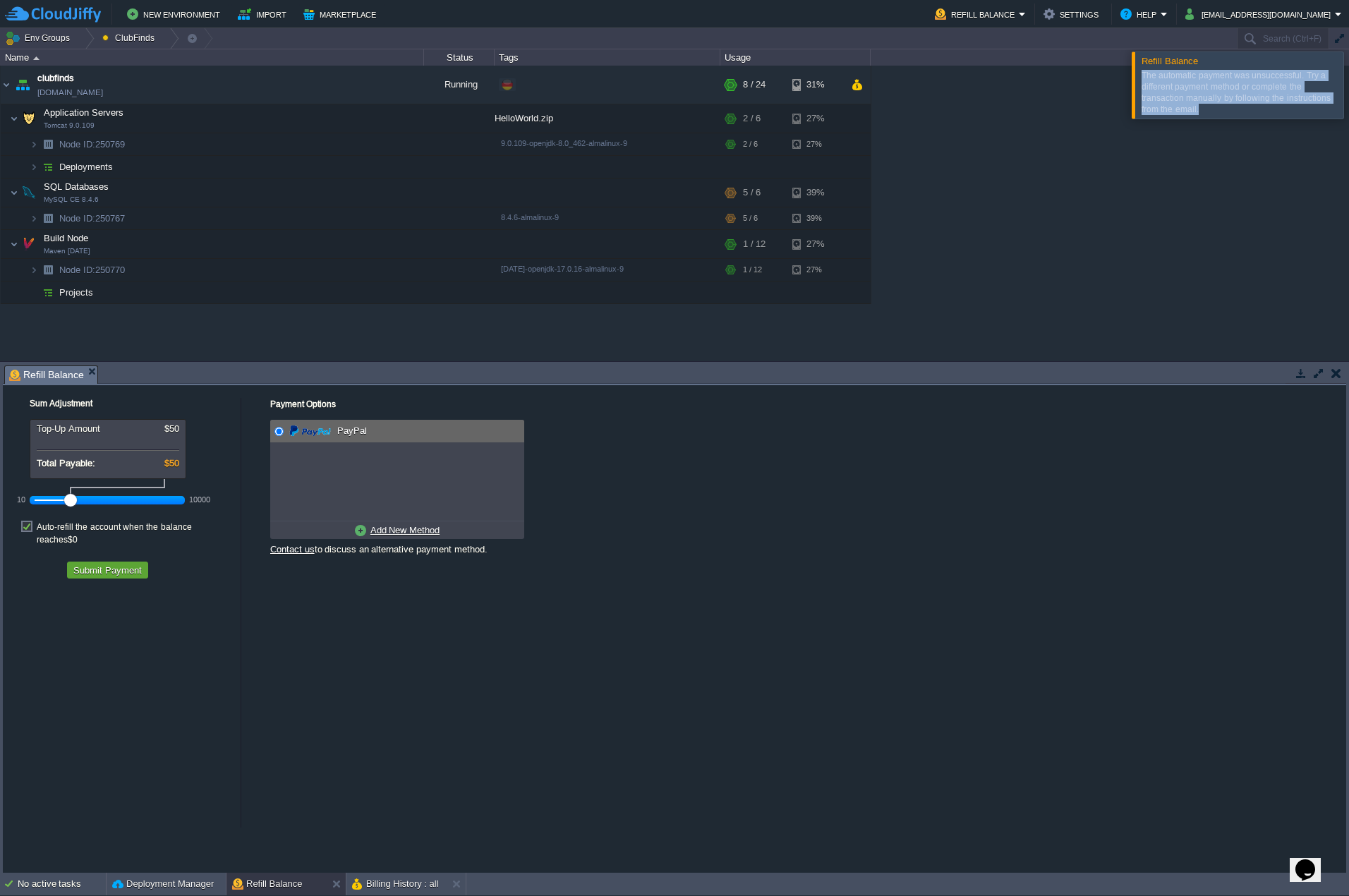
drag, startPoint x: 1221, startPoint y: 113, endPoint x: 1145, endPoint y: 64, distance: 90.4
click at [1145, 64] on div "Refill Balance The automatic payment was unsuccessful. Try a different payment …" at bounding box center [1238, 85] width 212 height 68
copy div "The automatic payment was unsuccessful. Try a different payment method or compl…"
